Goal: Transaction & Acquisition: Purchase product/service

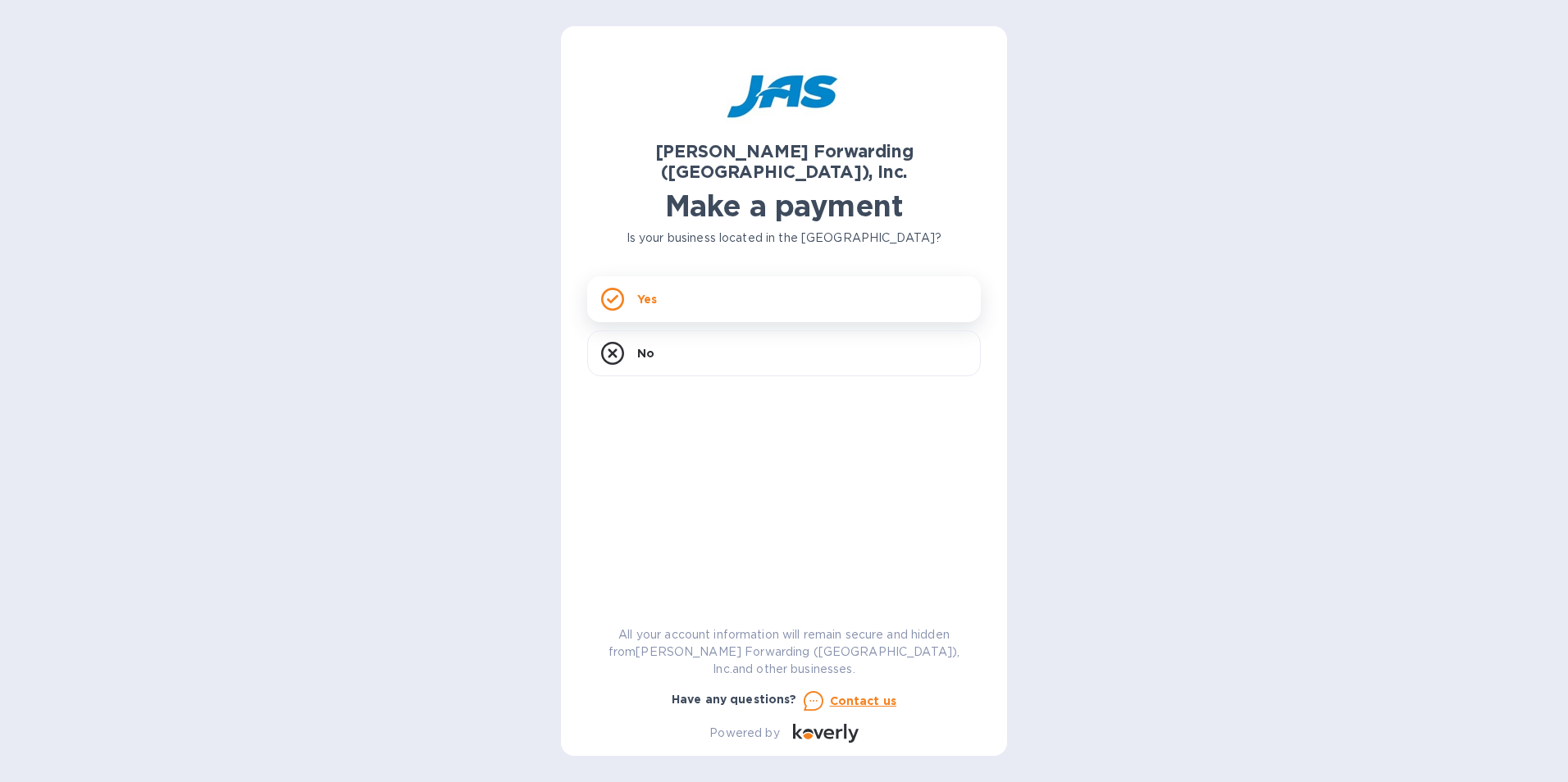
click at [639, 291] on p "Yes" at bounding box center [646, 299] width 20 height 16
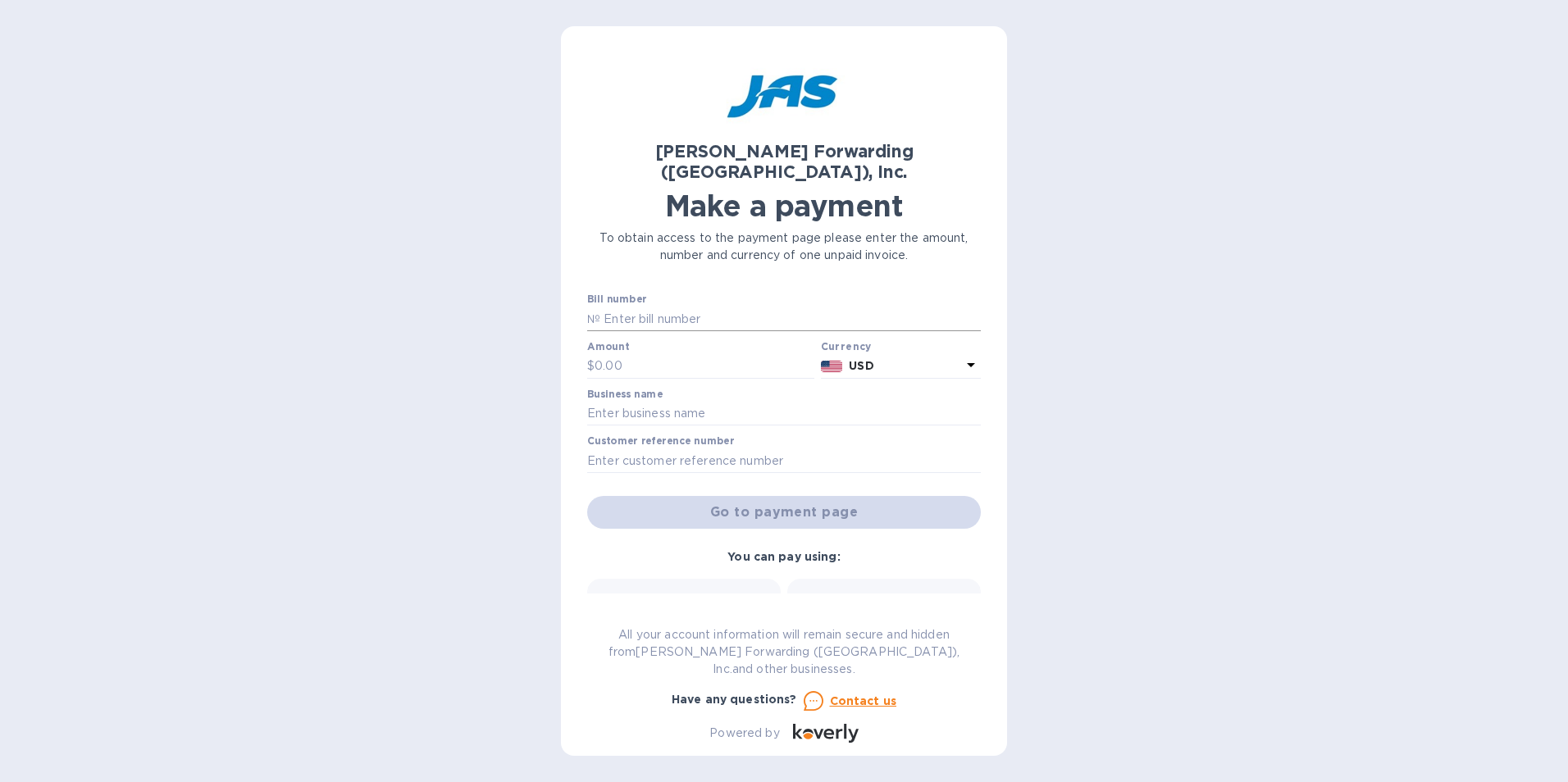
click at [654, 306] on input "text" at bounding box center [790, 318] width 380 height 25
type input "BNA503303531"
click at [650, 354] on input "text" at bounding box center [704, 366] width 219 height 25
drag, startPoint x: 650, startPoint y: 346, endPoint x: 455, endPoint y: 329, distance: 195.7
click at [455, 329] on div "[PERSON_NAME] Forwarding ([GEOGRAPHIC_DATA]), Inc. Make a payment To obtain acc…" at bounding box center [784, 391] width 1568 height 782
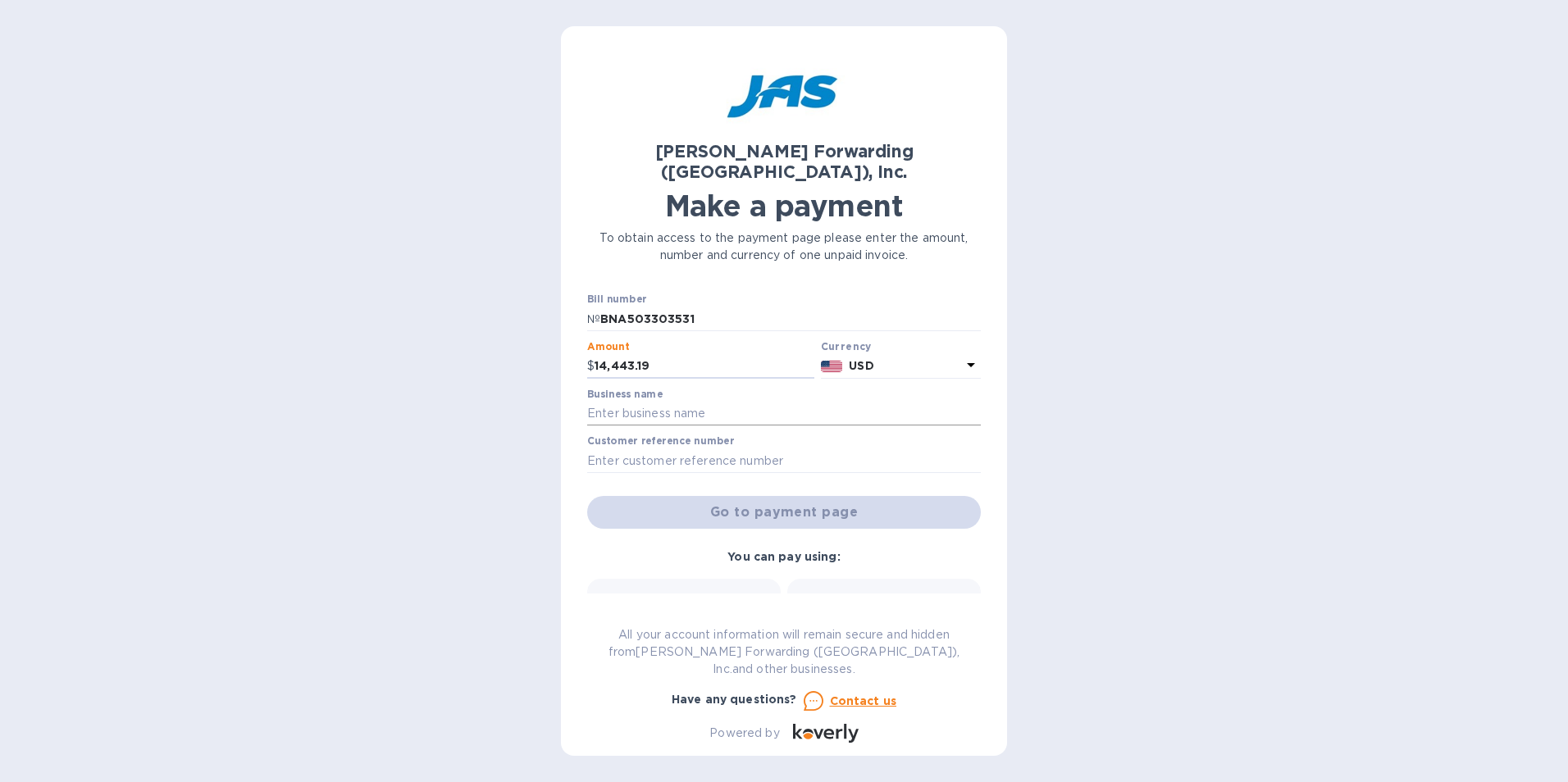
type input "14,443.19"
click at [665, 402] on input "text" at bounding box center [783, 414] width 393 height 25
type input "[PERSON_NAME] Manufacturing"
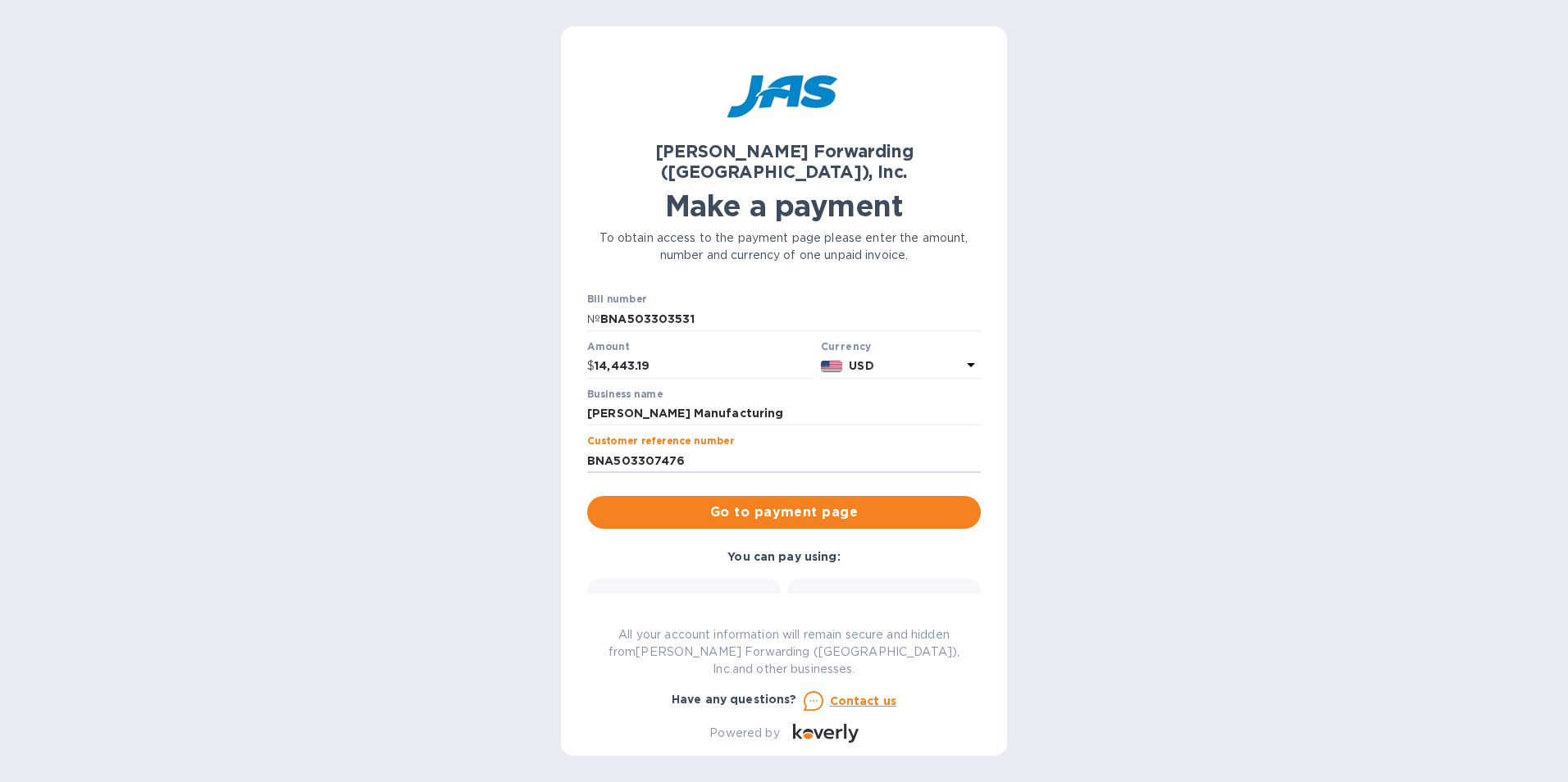
drag, startPoint x: 706, startPoint y: 440, endPoint x: 437, endPoint y: 415, distance: 270.2
click at [437, 415] on div "[PERSON_NAME] Forwarding ([GEOGRAPHIC_DATA]), Inc. Make a payment To obtain acc…" at bounding box center [784, 391] width 1568 height 782
type input "BNA503303531"
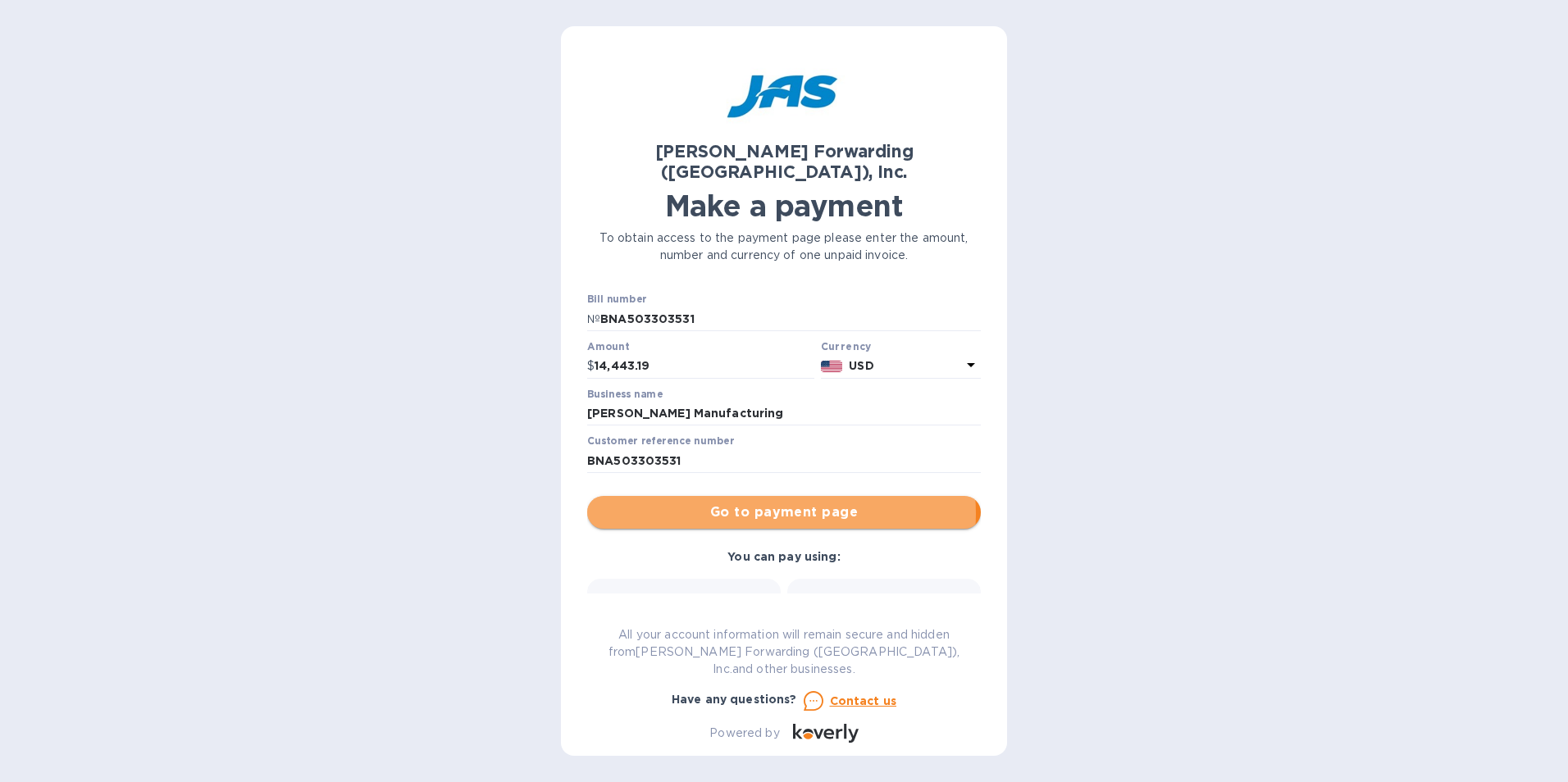
click at [779, 502] on span "Go to payment page" at bounding box center [783, 512] width 367 height 20
